Goal: Information Seeking & Learning: Compare options

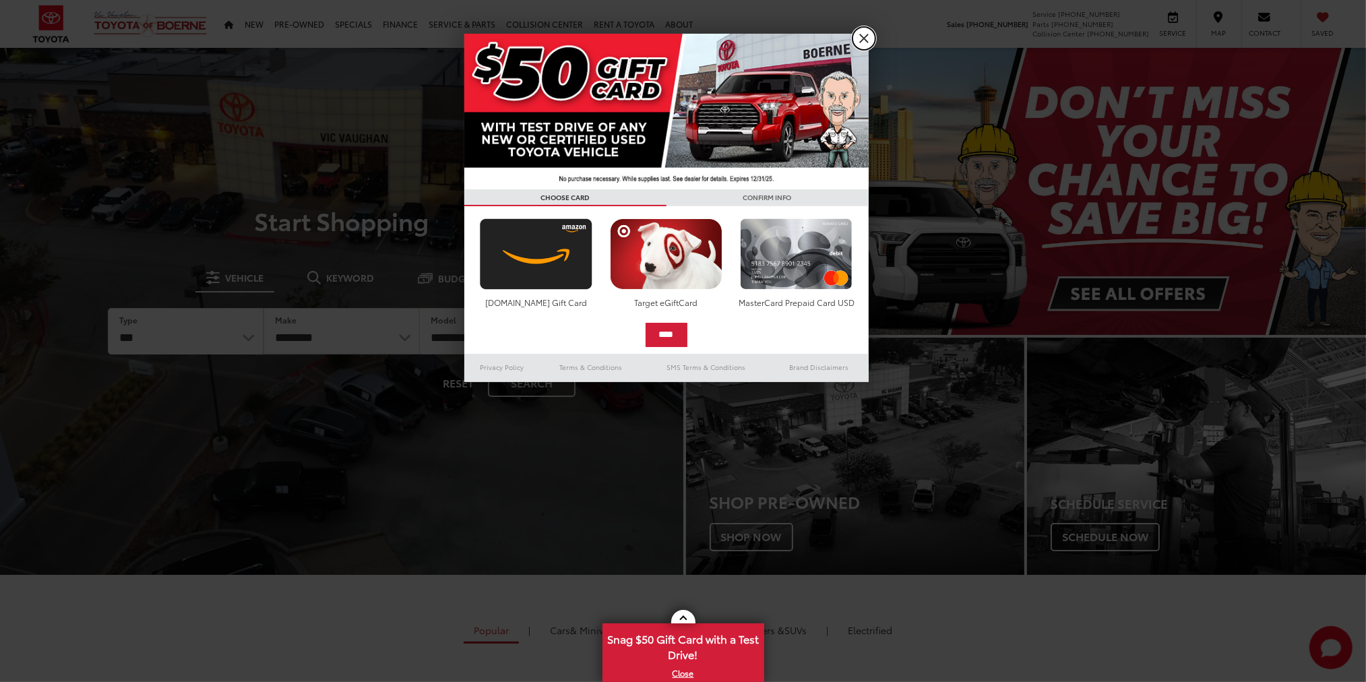
click at [864, 40] on link "X" at bounding box center [863, 38] width 23 height 23
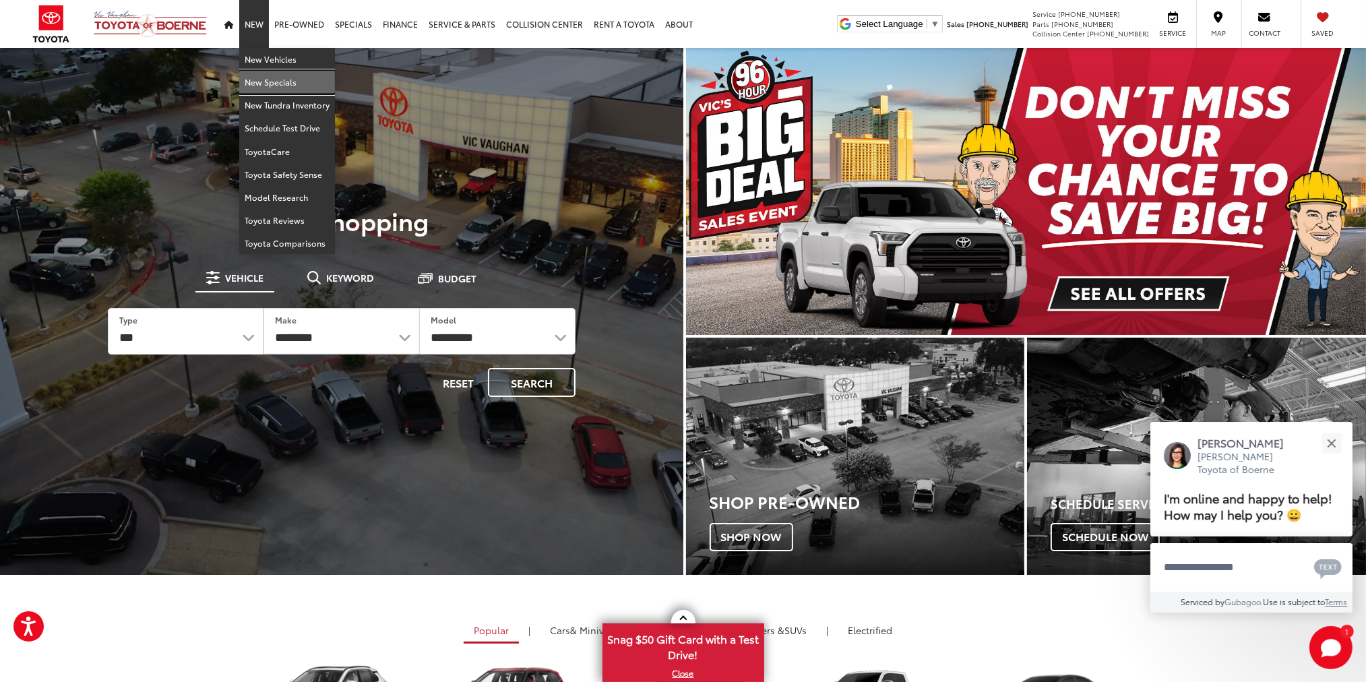
click at [260, 83] on link "New Specials" at bounding box center [287, 82] width 96 height 23
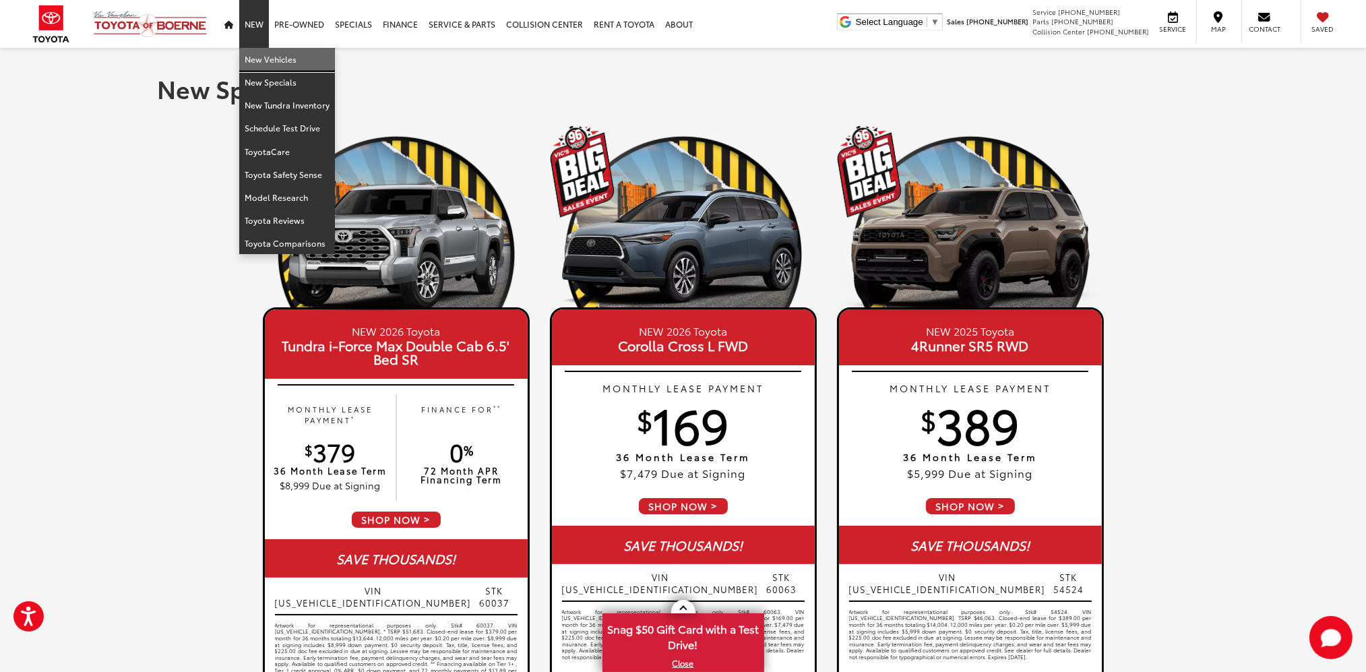
click at [256, 64] on link "New Vehicles" at bounding box center [287, 59] width 96 height 23
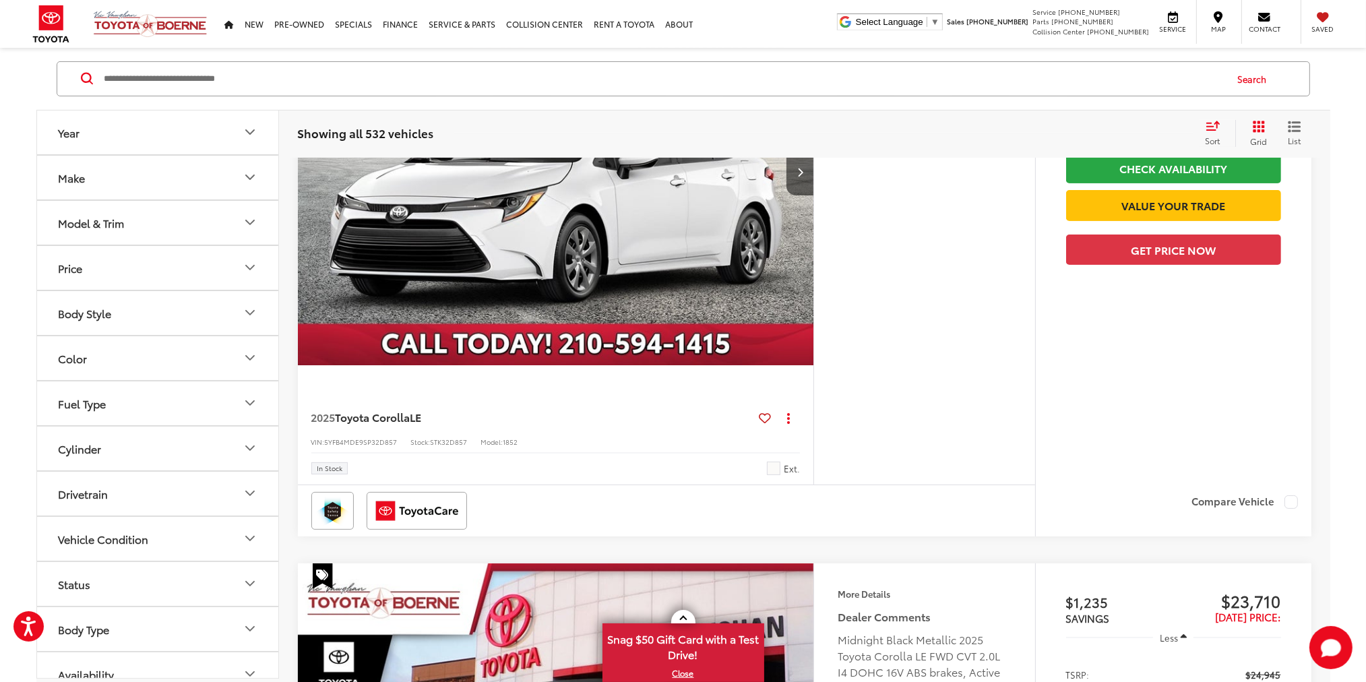
click at [247, 224] on icon "Model & Trim" at bounding box center [250, 223] width 16 height 16
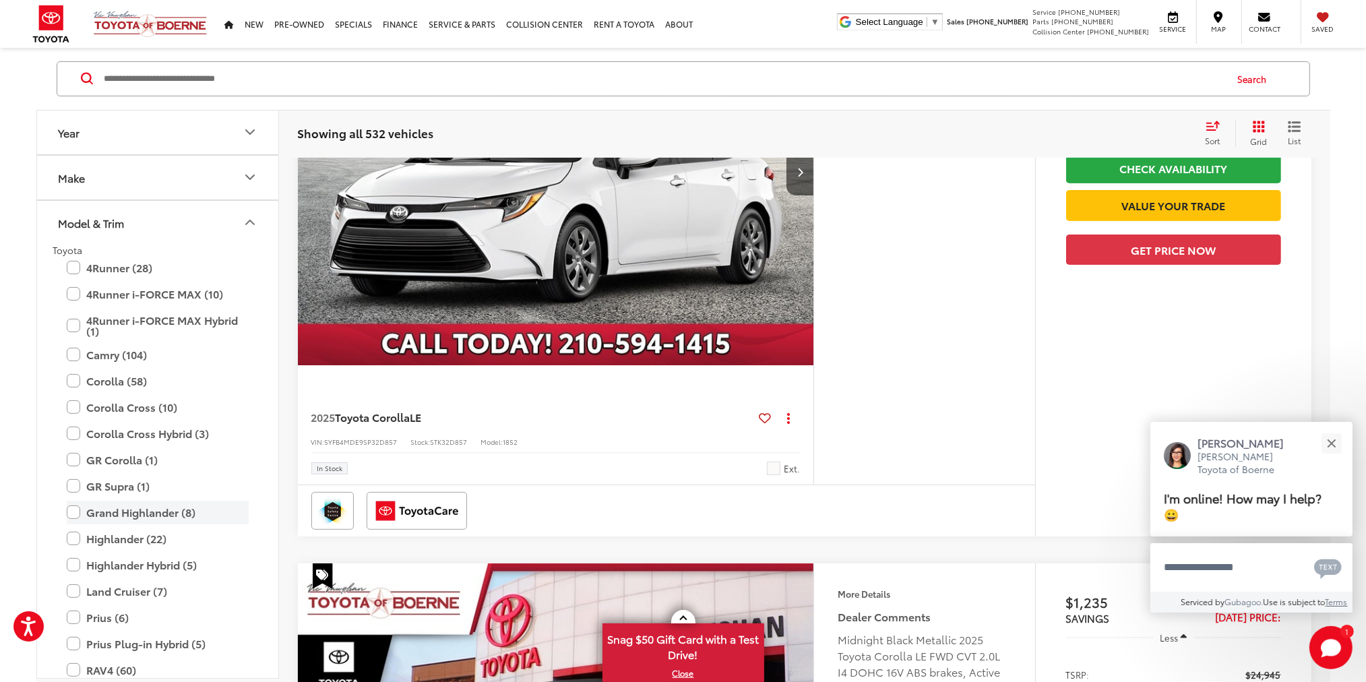
click at [138, 513] on label "Grand Highlander (8)" at bounding box center [158, 513] width 182 height 24
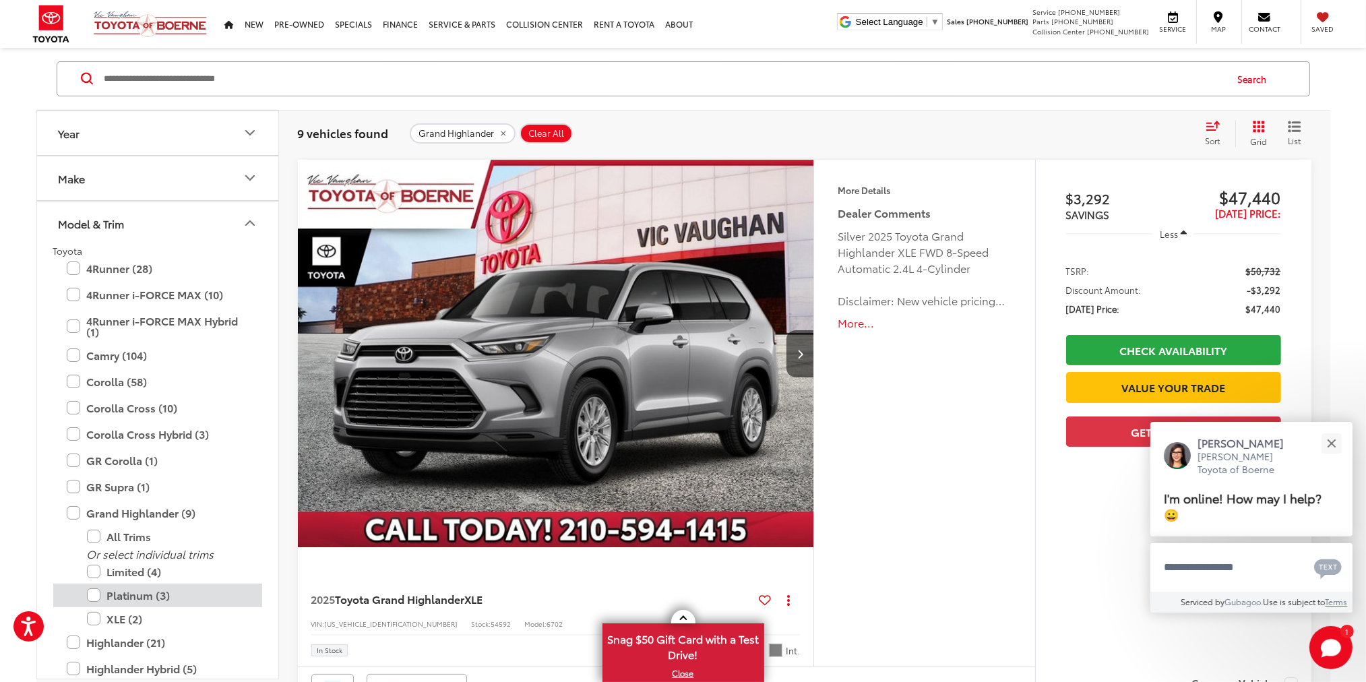
click at [94, 595] on label "Platinum (3)" at bounding box center [168, 595] width 162 height 24
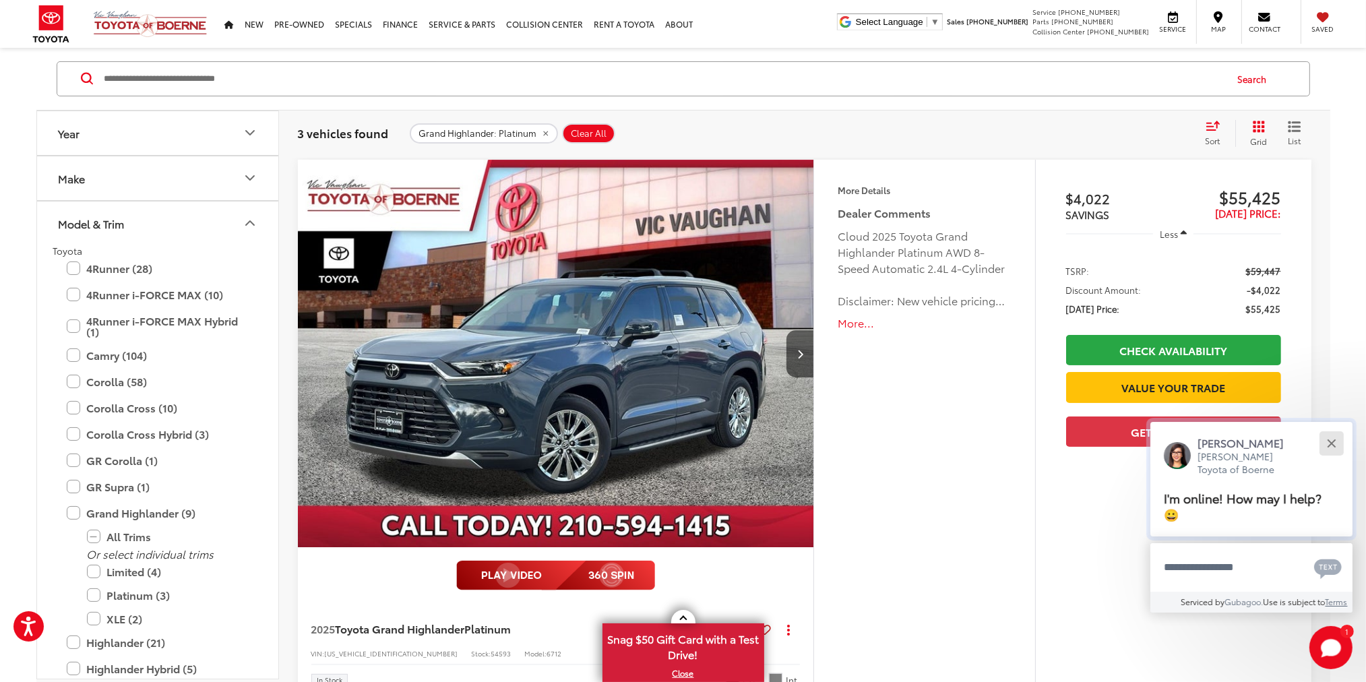
click at [1331, 441] on div "Close" at bounding box center [1331, 443] width 9 height 9
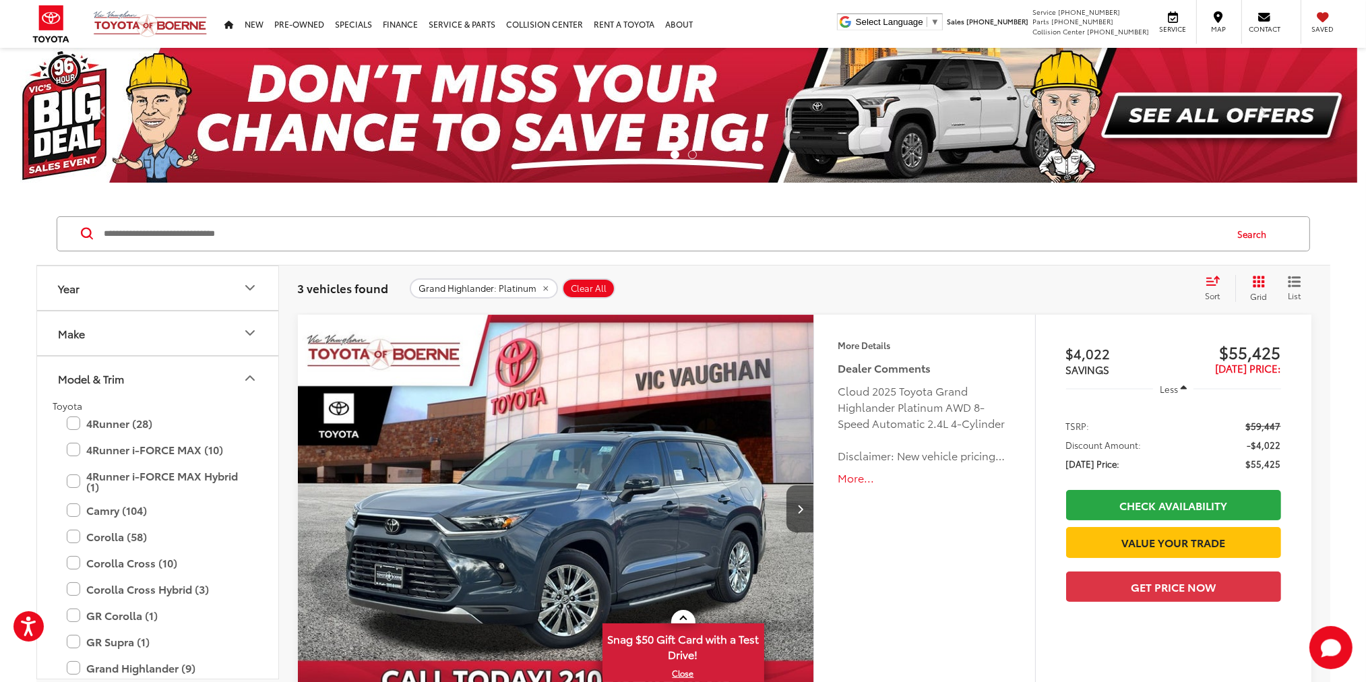
scroll to position [224, 0]
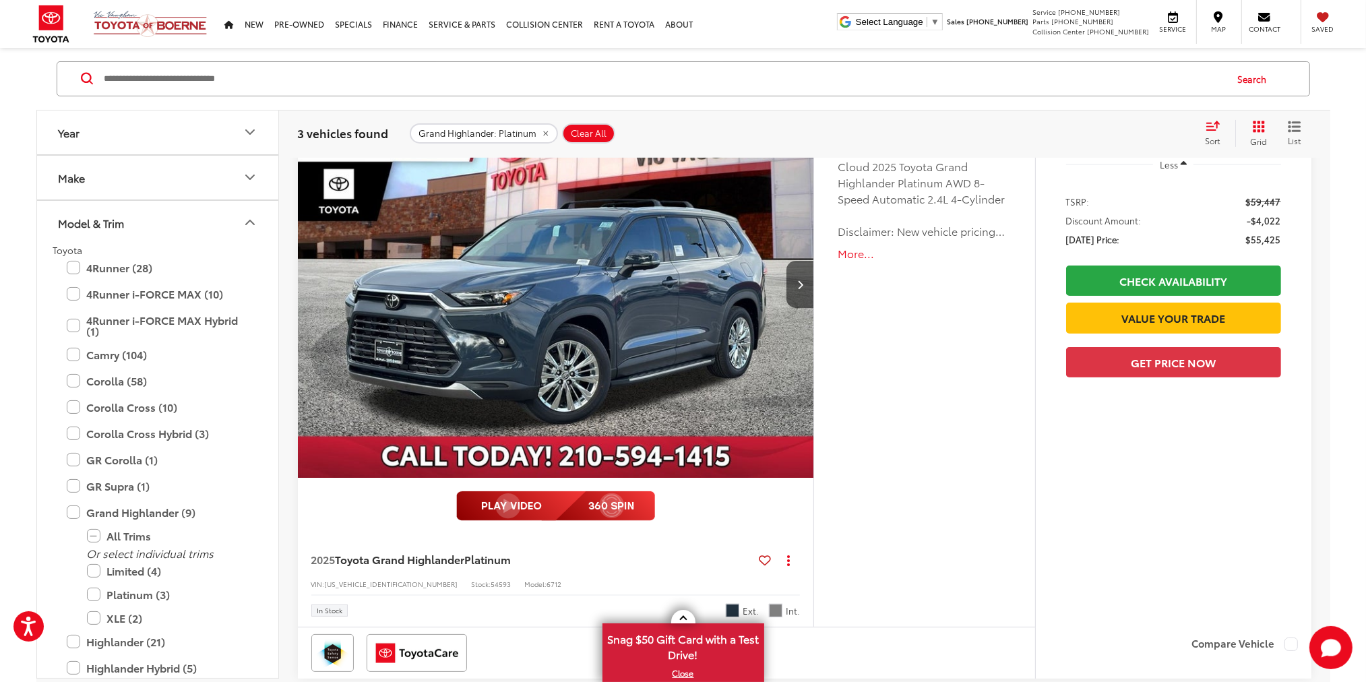
click at [92, 592] on label "Platinum (3)" at bounding box center [168, 595] width 162 height 24
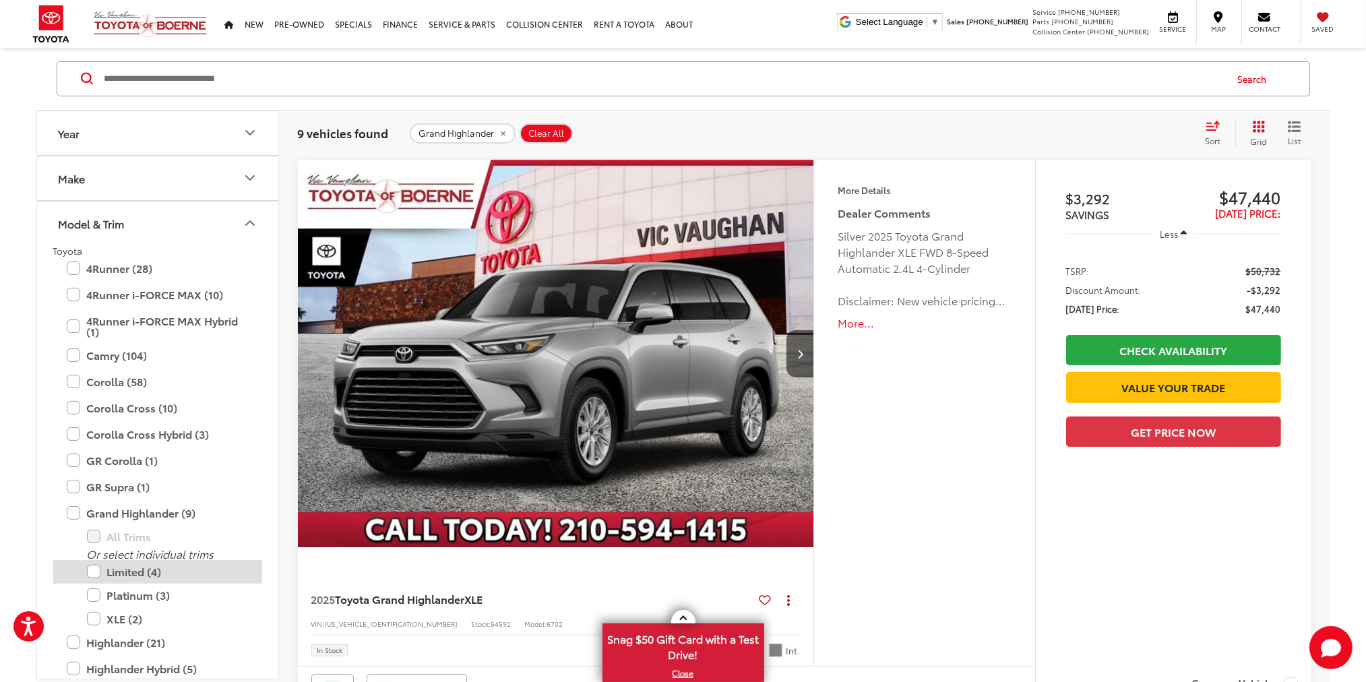
click at [94, 571] on label "Limited (4)" at bounding box center [168, 572] width 162 height 24
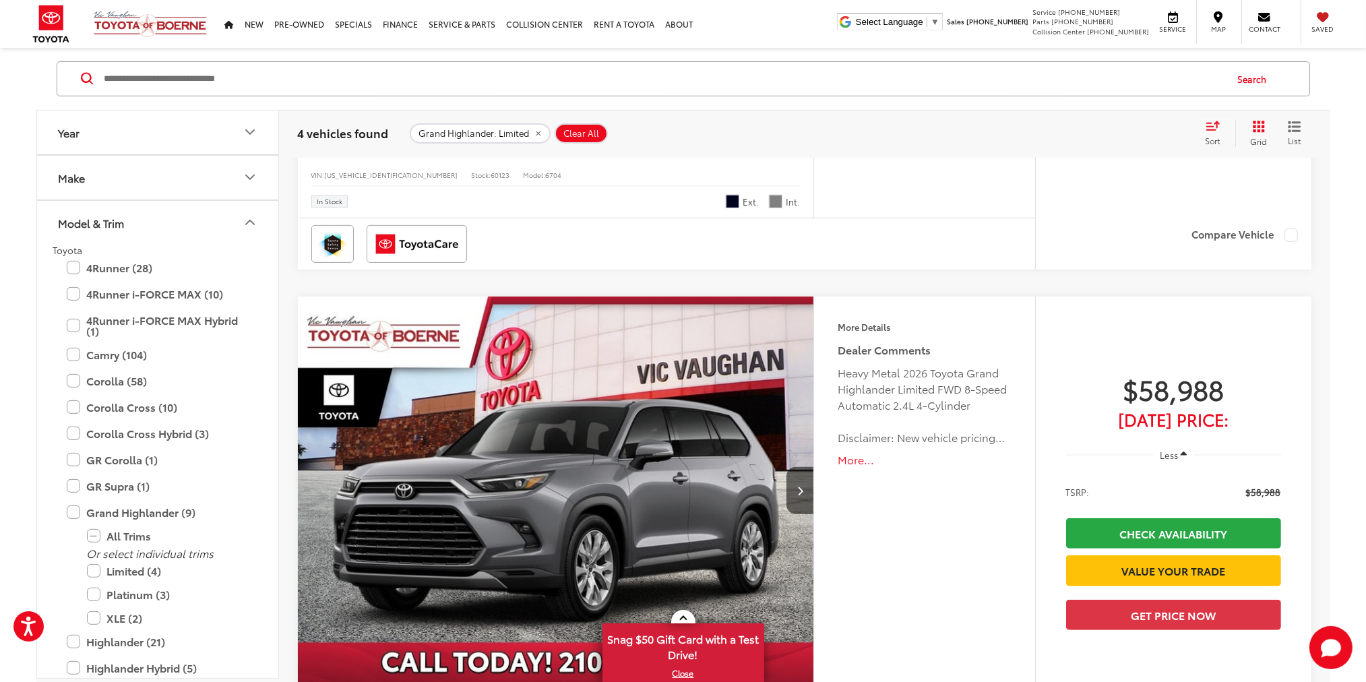
scroll to position [492, 0]
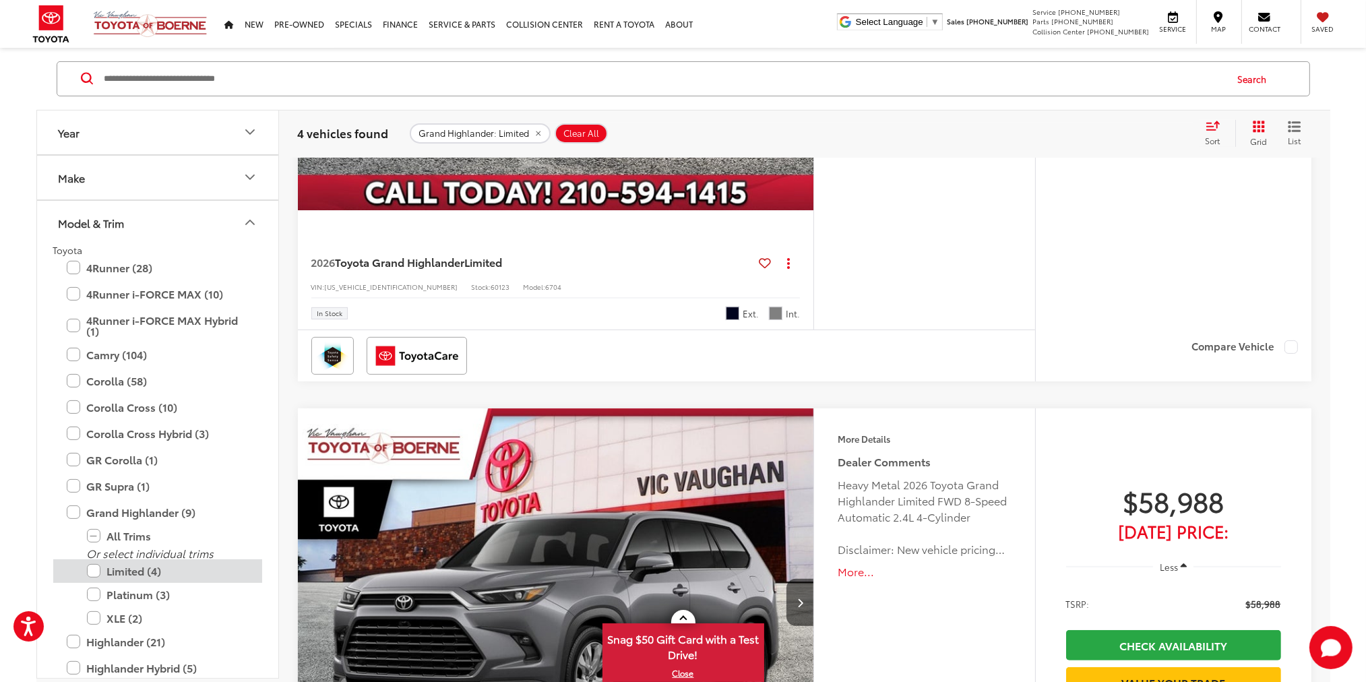
click at [94, 595] on label "Platinum (3)" at bounding box center [168, 595] width 162 height 24
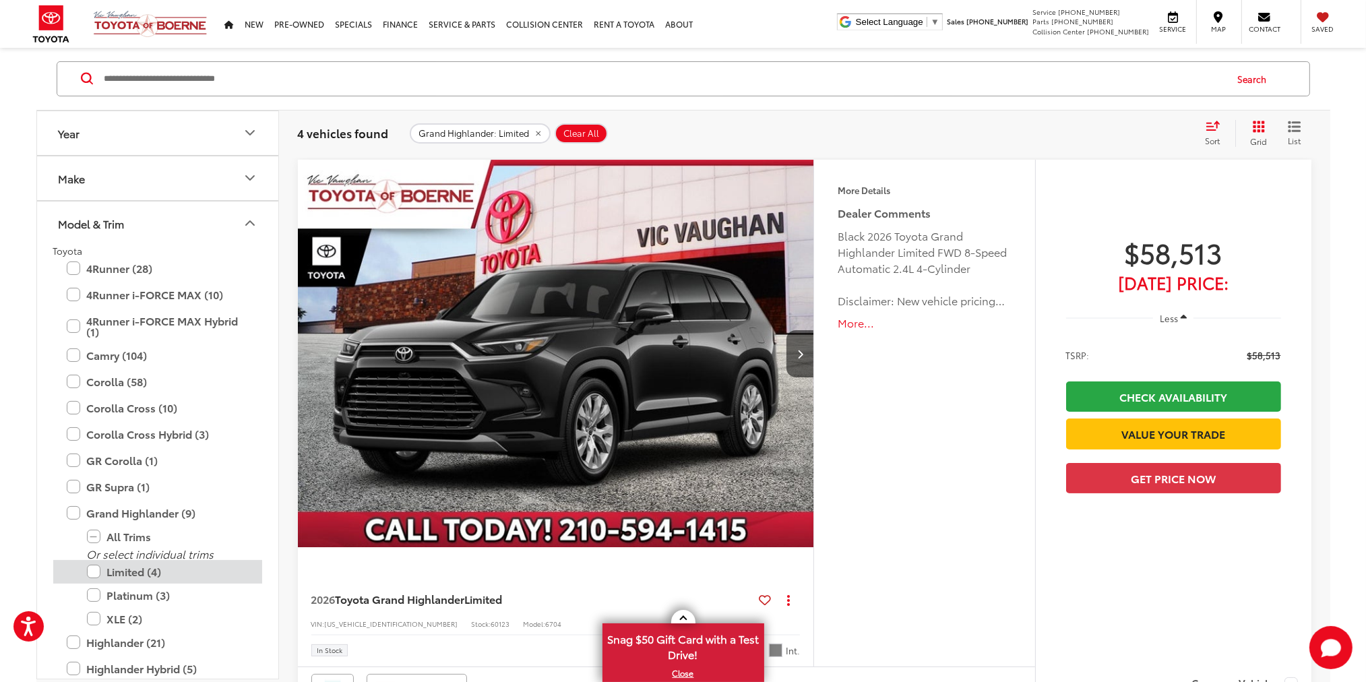
click at [98, 569] on label "Limited (4)" at bounding box center [168, 572] width 162 height 24
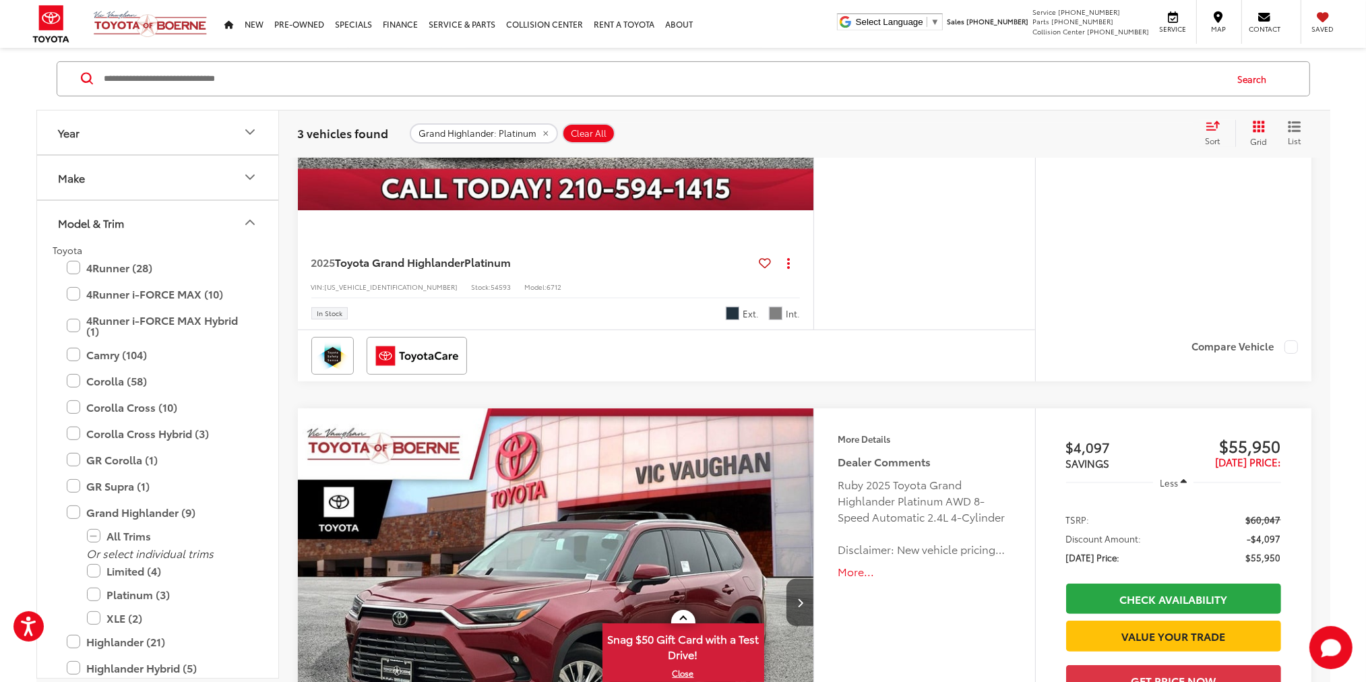
scroll to position [716, 0]
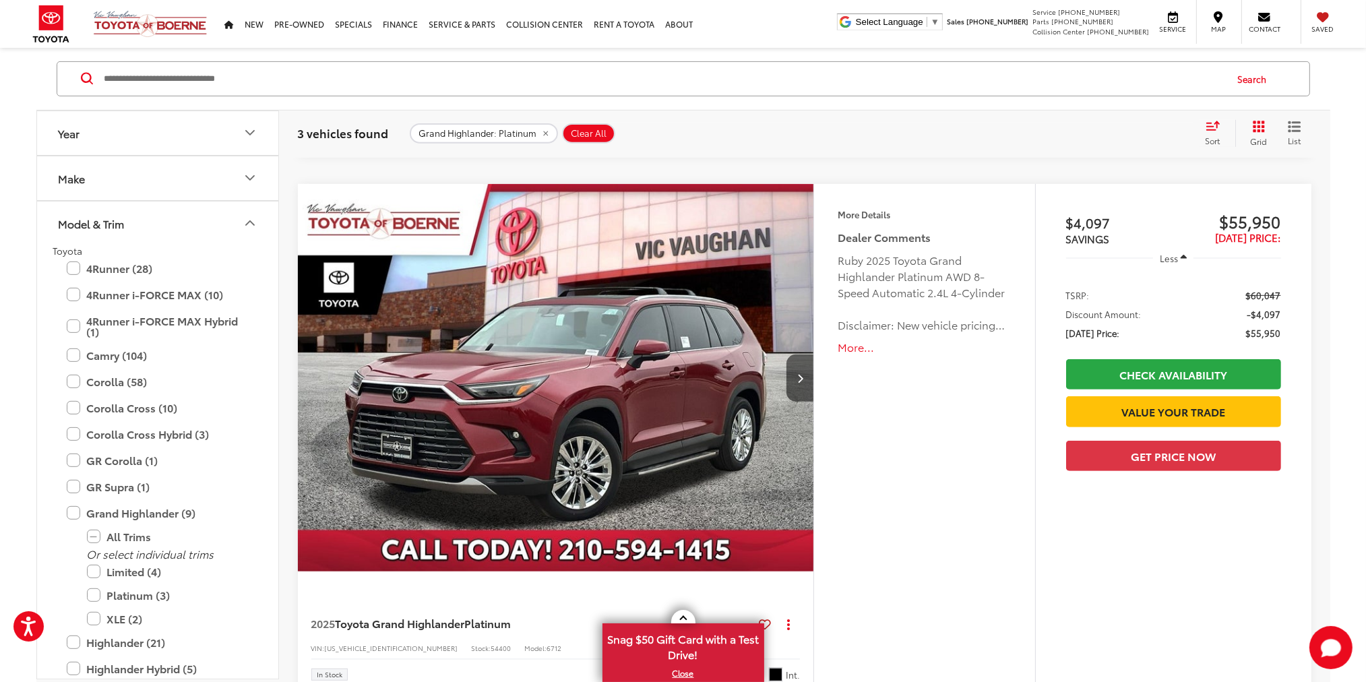
click at [848, 347] on button "More..." at bounding box center [923, 347] width 173 height 15
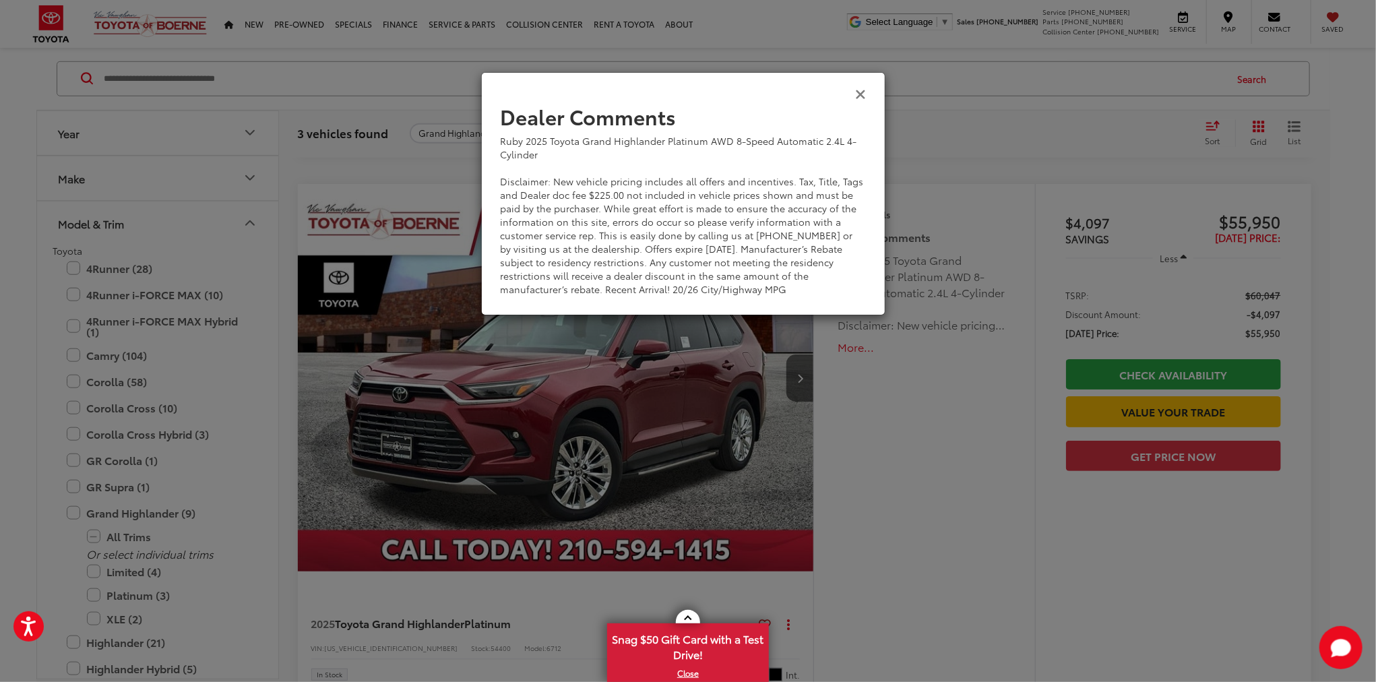
click at [863, 94] on icon "Close" at bounding box center [861, 93] width 11 height 14
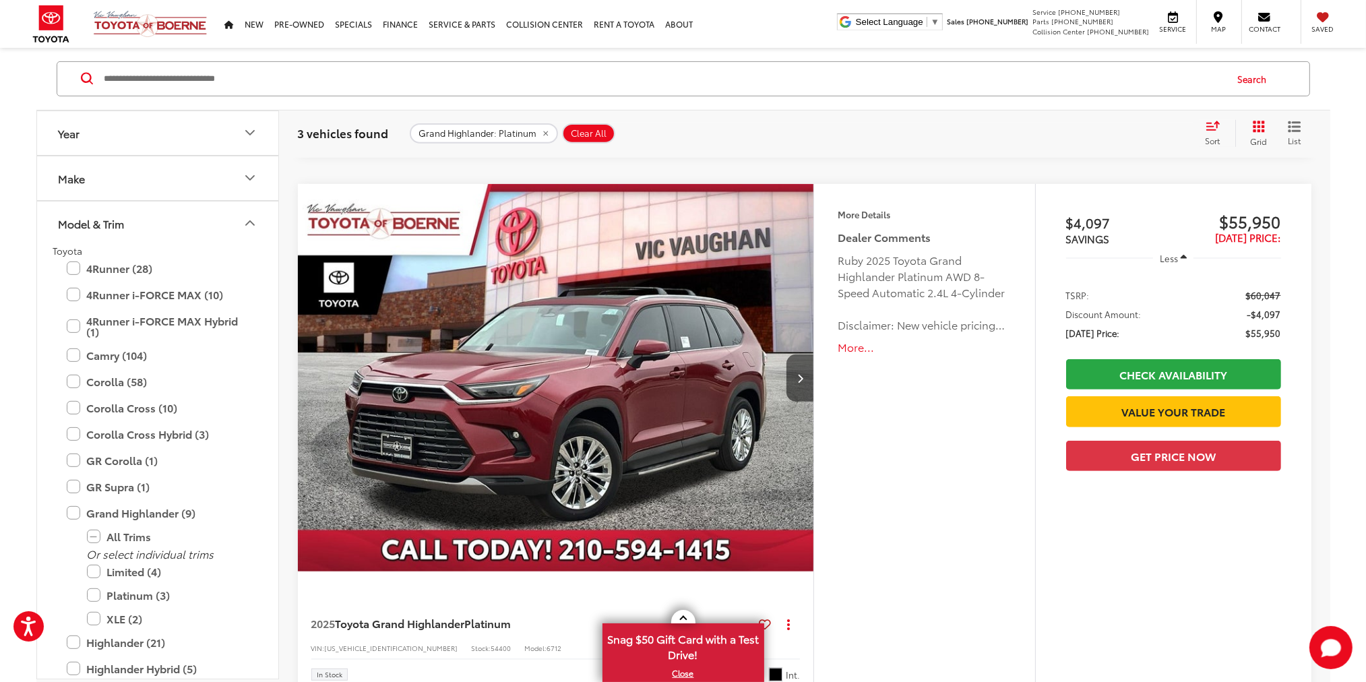
click at [846, 344] on button "More..." at bounding box center [923, 347] width 173 height 15
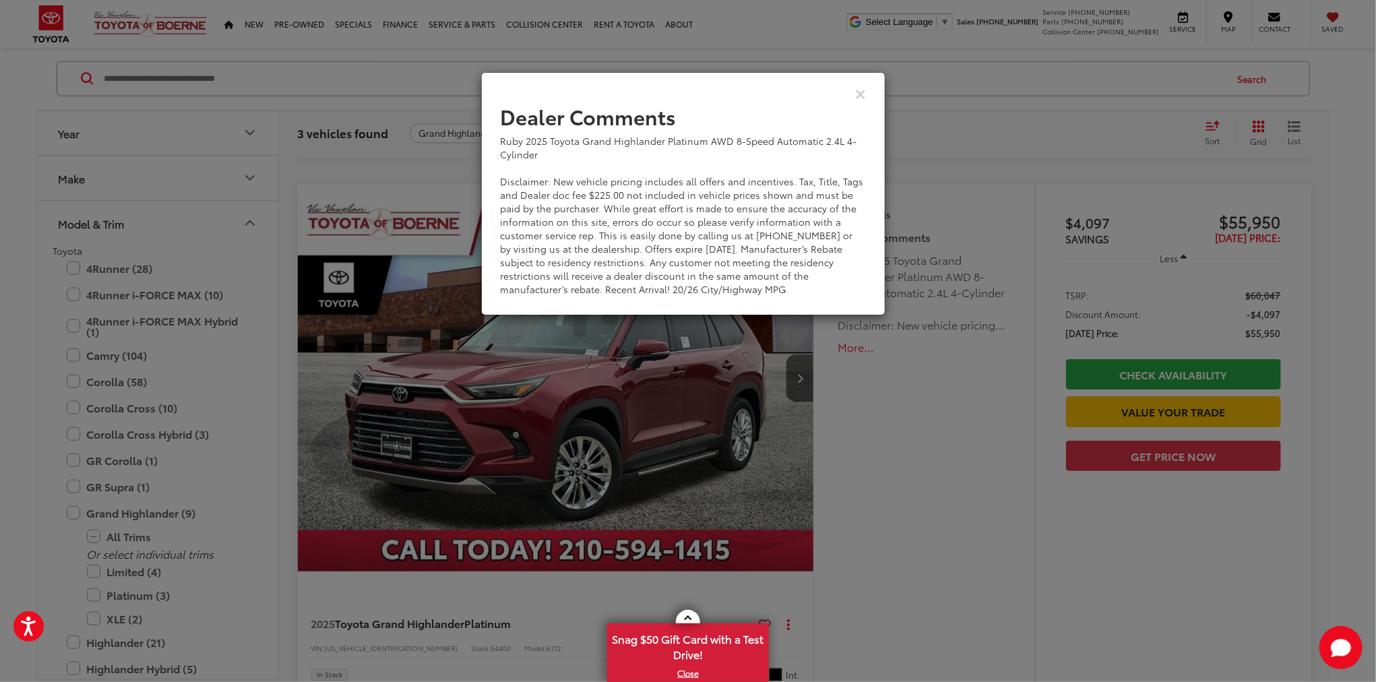
click at [714, 78] on div "View Comments" at bounding box center [683, 93] width 404 height 52
drag, startPoint x: 682, startPoint y: 78, endPoint x: 676, endPoint y: 131, distance: 53.7
click at [676, 134] on div "Dealer Comments Ruby 2025 Toyota Grand Highlander Platinum AWD 8-Speed Automati…" at bounding box center [683, 167] width 404 height 295
copy div "Dealer Comments Ruby 2025 Toyota Grand Highlander Pla"
click at [861, 94] on icon "Close" at bounding box center [861, 93] width 11 height 14
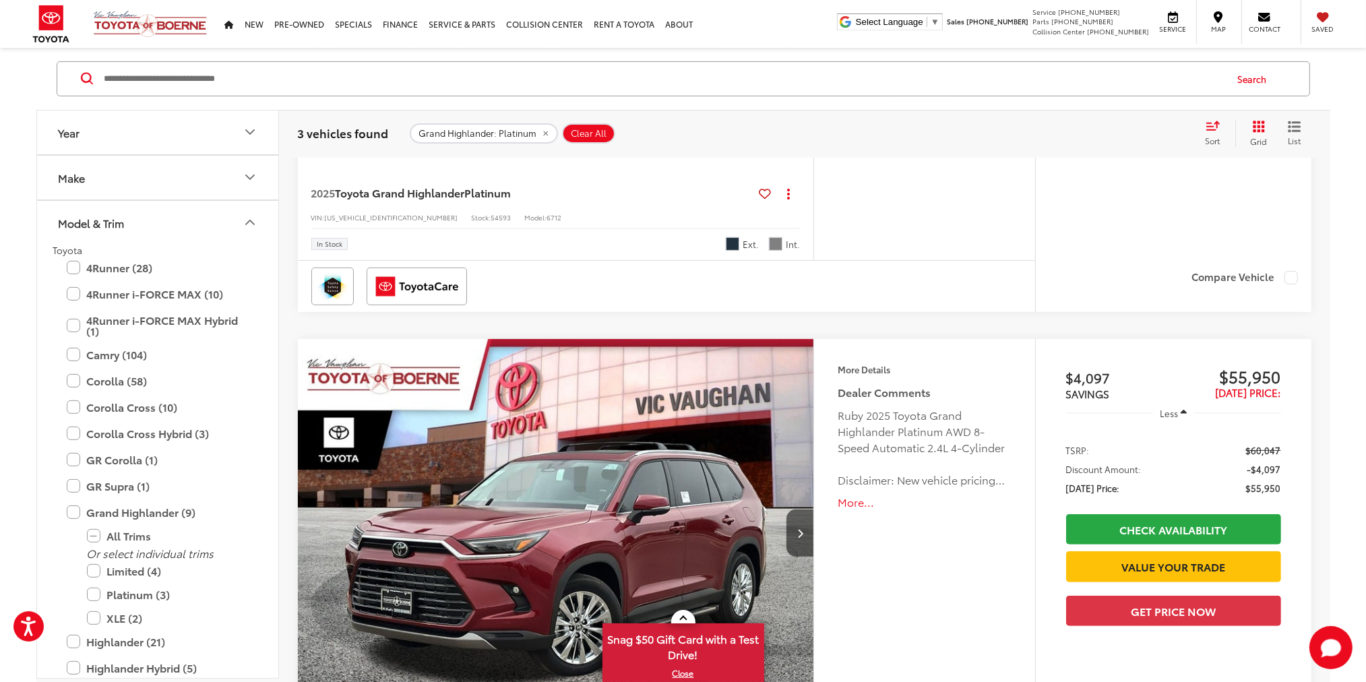
scroll to position [0, 0]
